Goal: Task Accomplishment & Management: Use online tool/utility

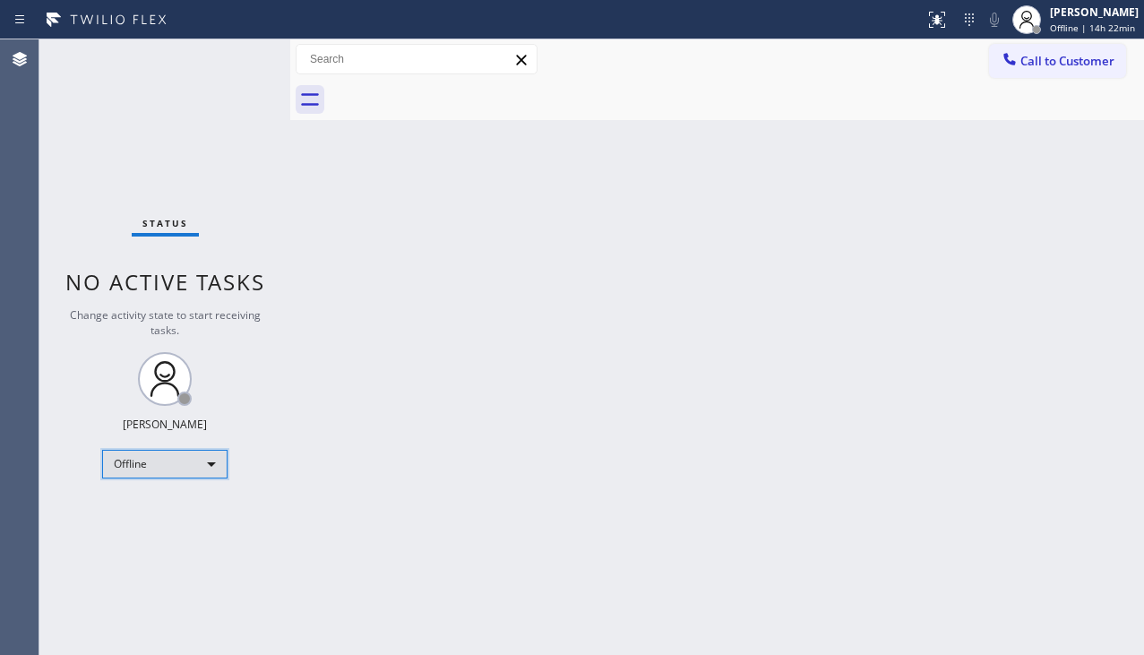
click at [148, 473] on div "Offline" at bounding box center [164, 464] width 125 height 29
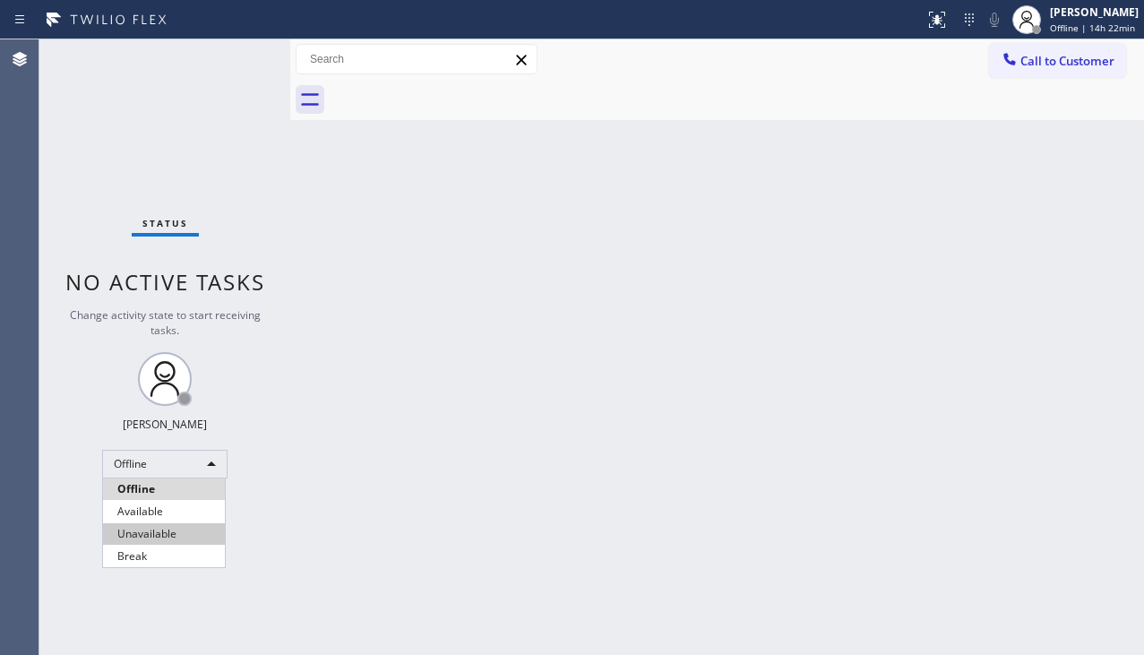
click at [146, 533] on li "Unavailable" at bounding box center [164, 534] width 122 height 22
